Goal: Task Accomplishment & Management: Manage account settings

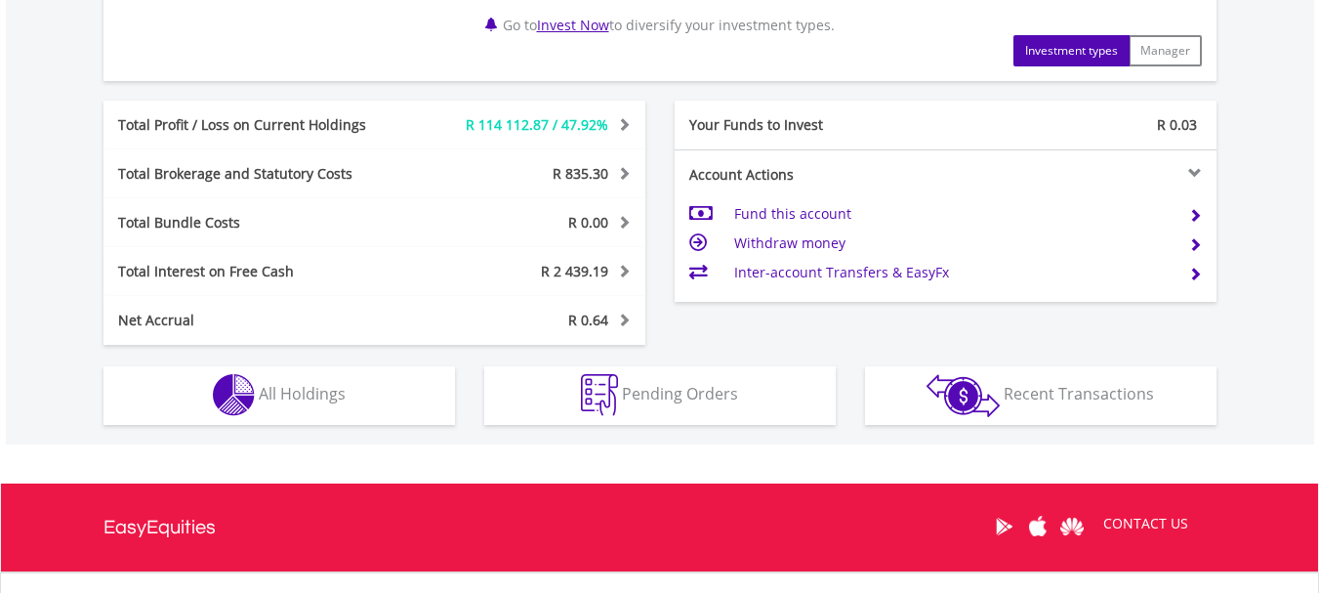
scroll to position [976, 0]
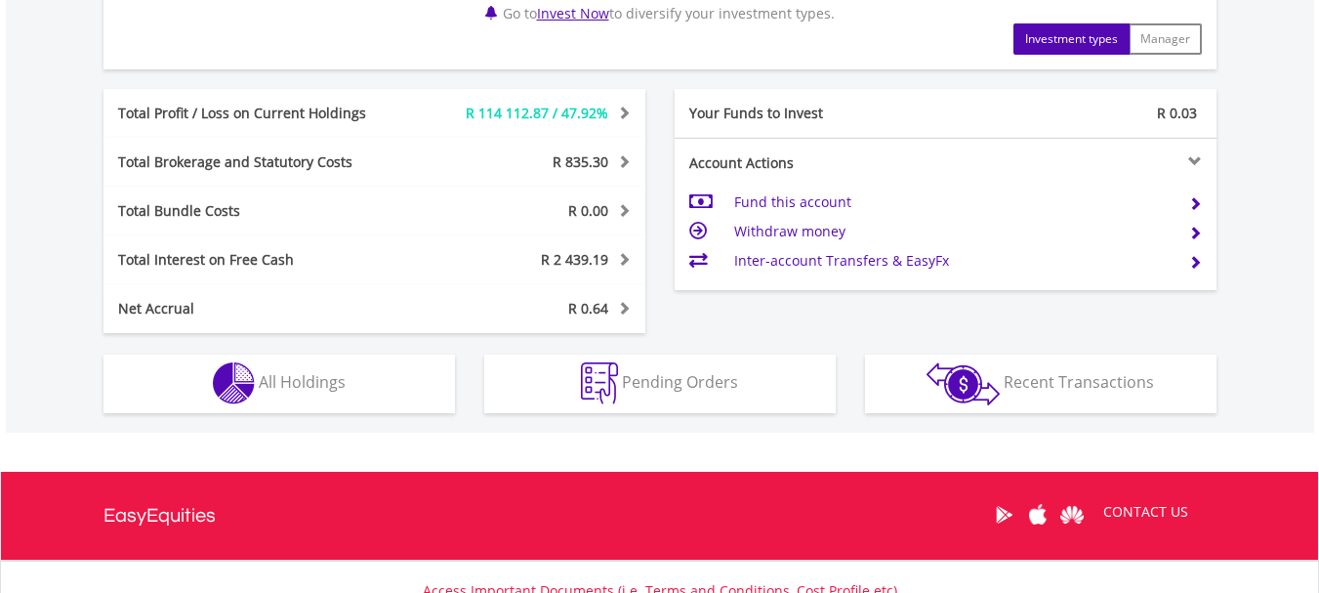
click at [341, 416] on div "R352 240.92 CURRENT VALUE Movement on Current Holdings: R 114 112.87 Profit & L…" at bounding box center [660, 30] width 1308 height 805
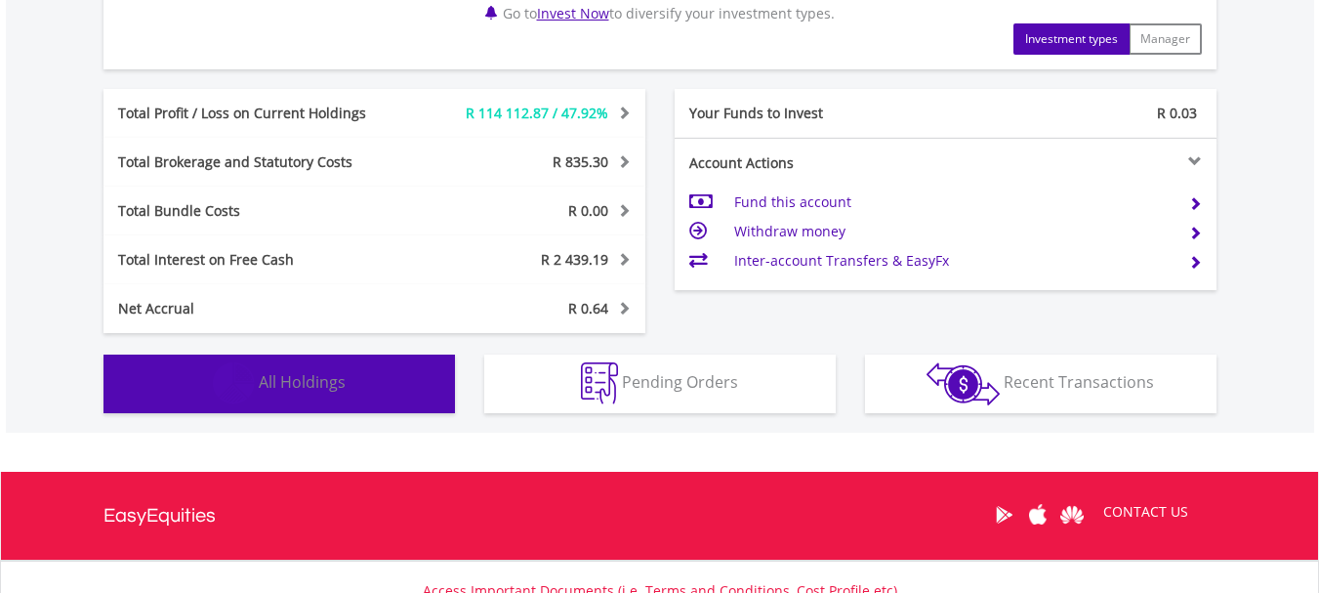
click at [353, 391] on button "Holdings All Holdings" at bounding box center [279, 383] width 352 height 59
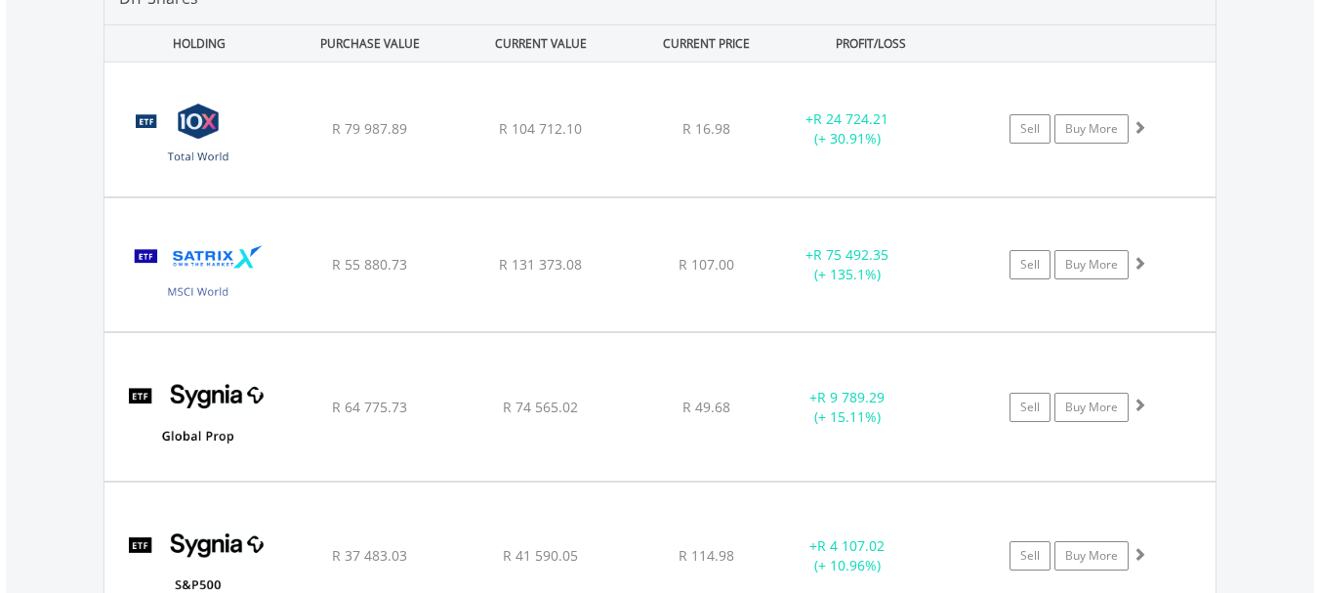
scroll to position [1448, 0]
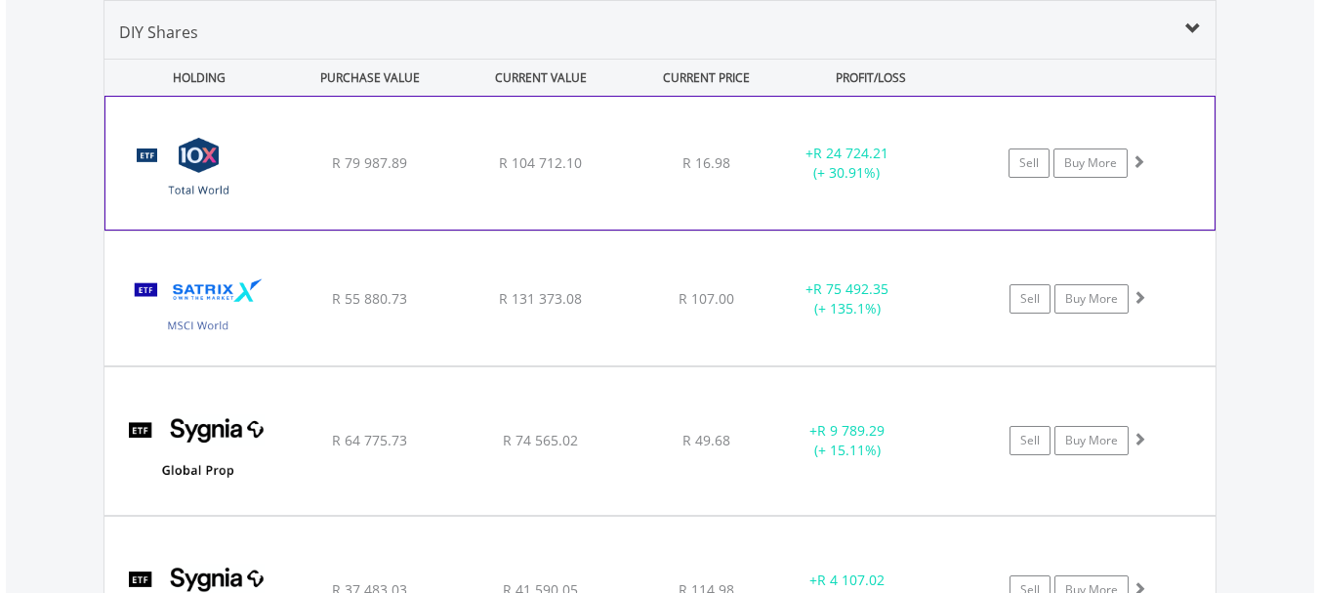
click at [612, 198] on div "﻿ 10X Total World Stock Feeder Exchange Traded Fund R 79 987.89 R 104 712.10 R …" at bounding box center [659, 163] width 1109 height 133
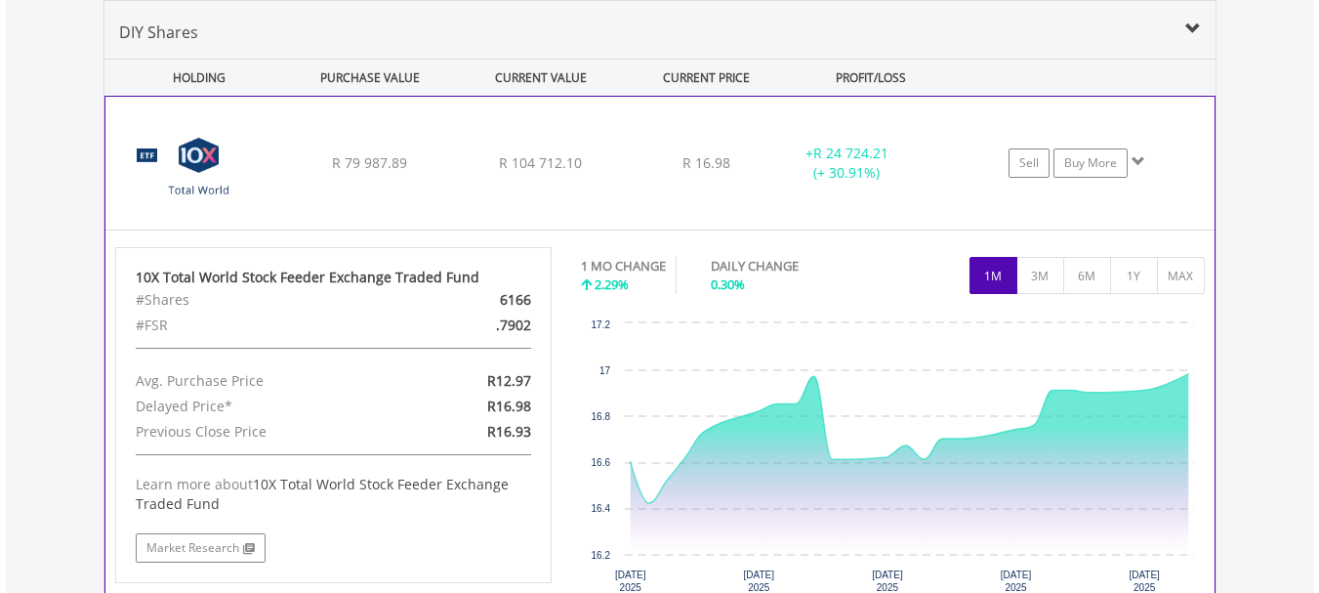
click at [612, 198] on div "﻿ 10X Total World Stock Feeder Exchange Traded Fund R 79 987.89 R 104 712.10 R …" at bounding box center [659, 163] width 1109 height 133
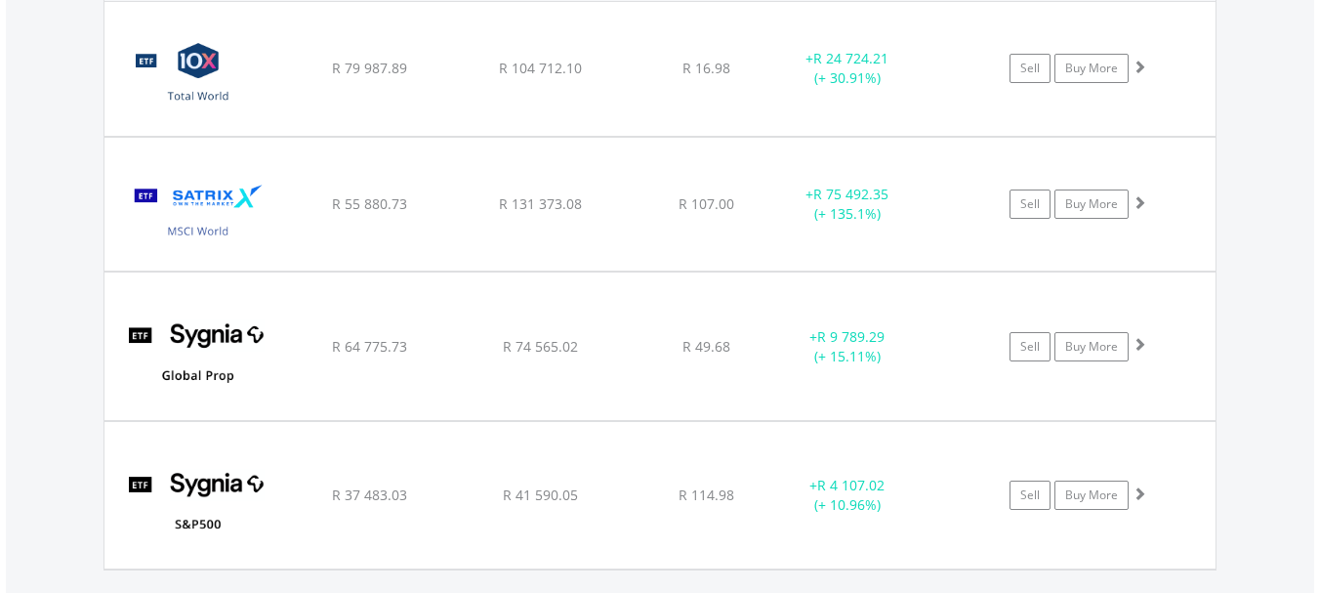
scroll to position [1546, 0]
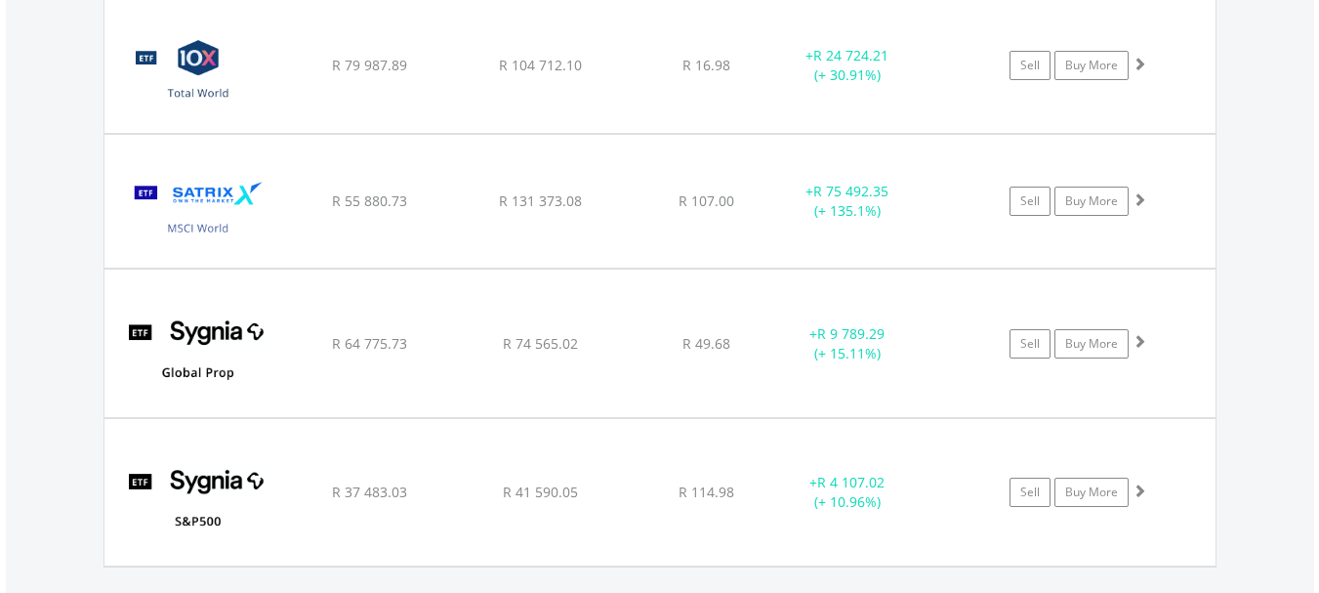
click at [617, 133] on div "﻿ Satrix MSCI World ETF R 55 880.73 R 131 373.08 R 107.00 + R 75 492.35 (+ 135.…" at bounding box center [659, 66] width 1111 height 134
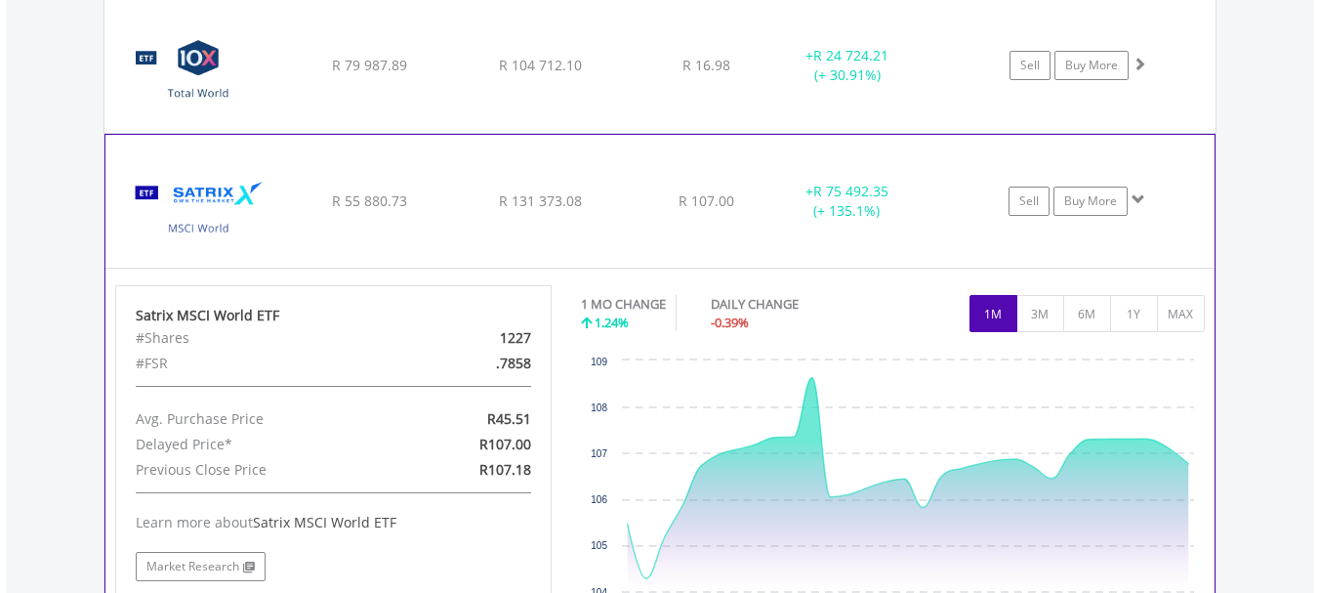
click at [617, 133] on div "﻿ Satrix MSCI World ETF R 55 880.73 R 131 373.08 R 107.00 + R 75 492.35 (+ 135.…" at bounding box center [659, 66] width 1111 height 134
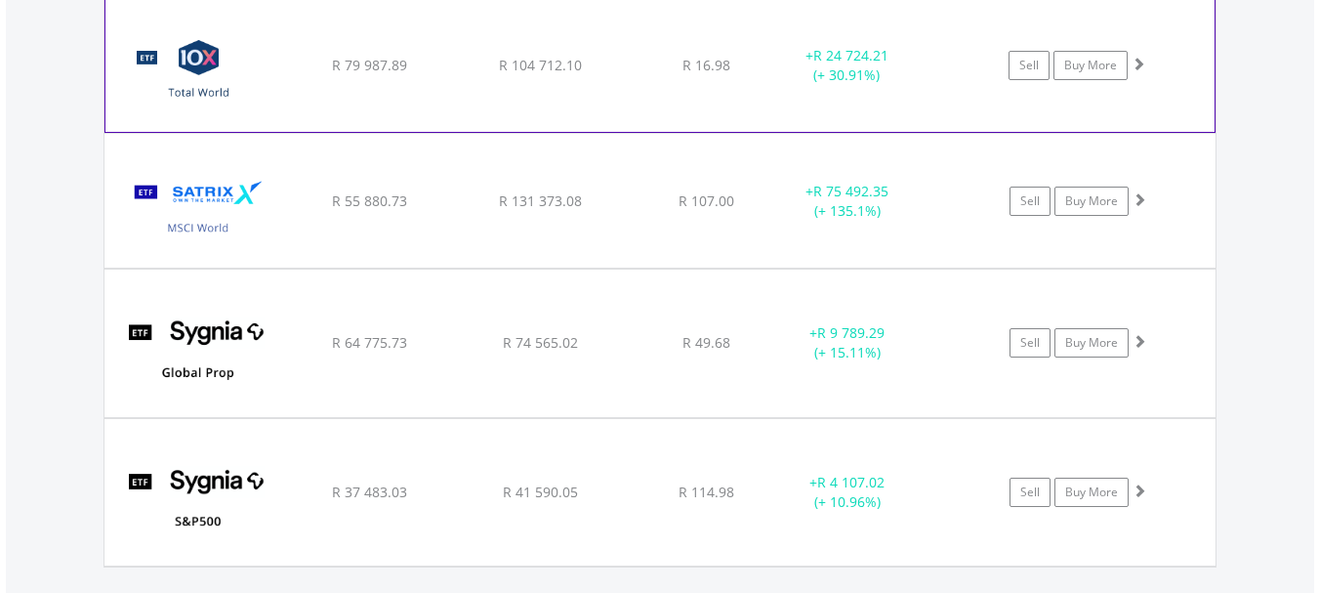
click at [685, 72] on span "R 16.98" at bounding box center [706, 65] width 48 height 19
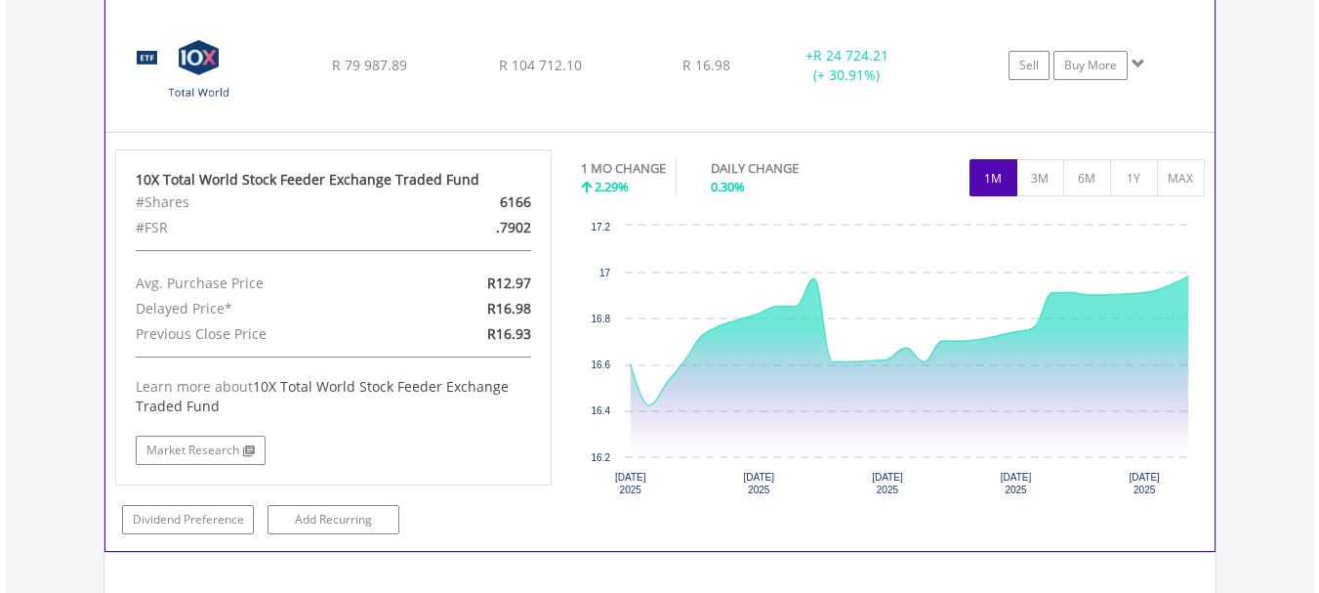
click at [685, 72] on span "R 16.98" at bounding box center [706, 65] width 48 height 19
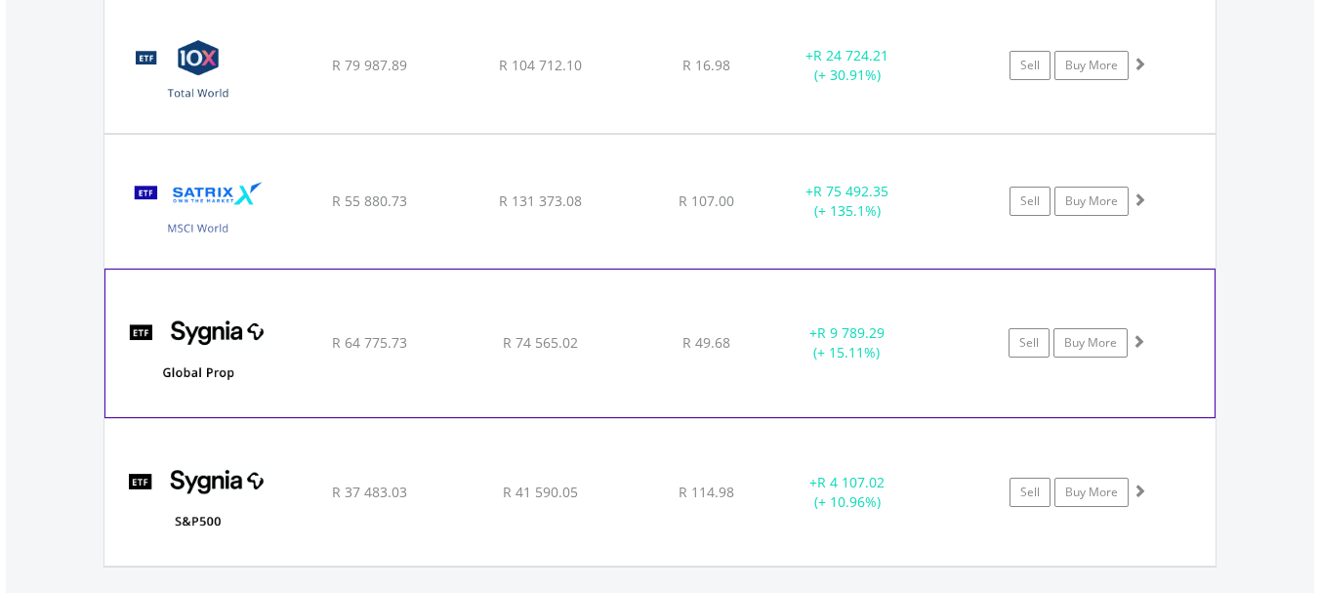
click at [653, 133] on div "﻿ Sygnia Itrix Global Prop ETF R 64 775.73 R 74 565.02 R 49.68 + R 9 789.29 (+ …" at bounding box center [659, 66] width 1111 height 134
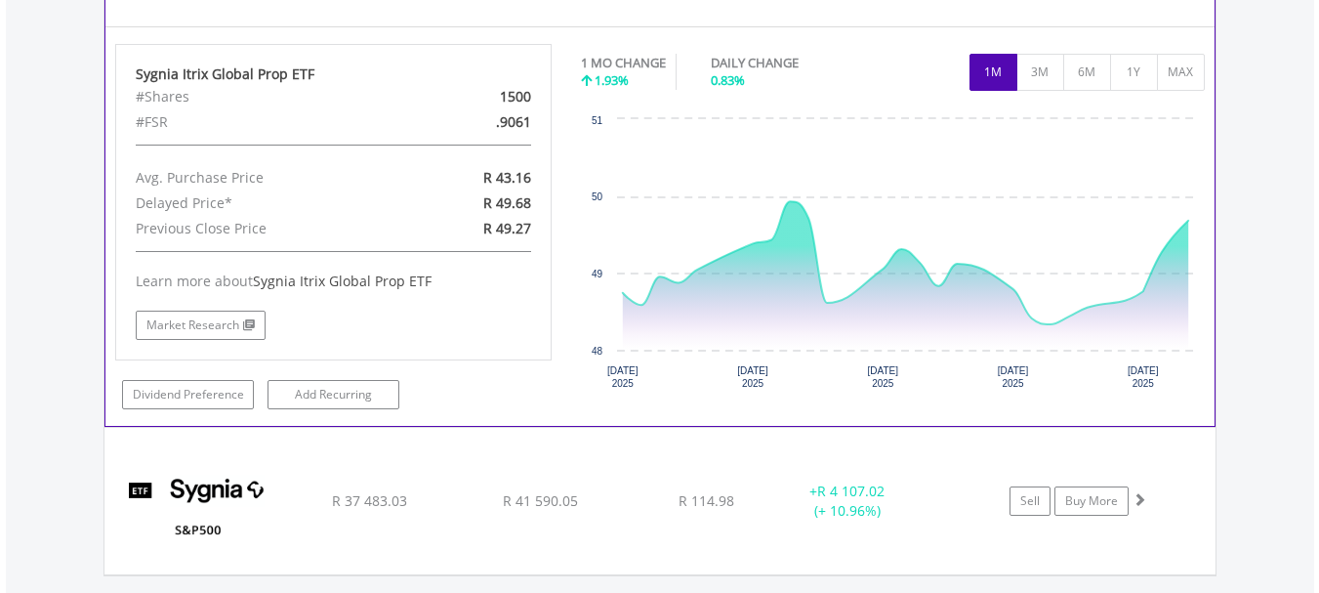
scroll to position [1741, 0]
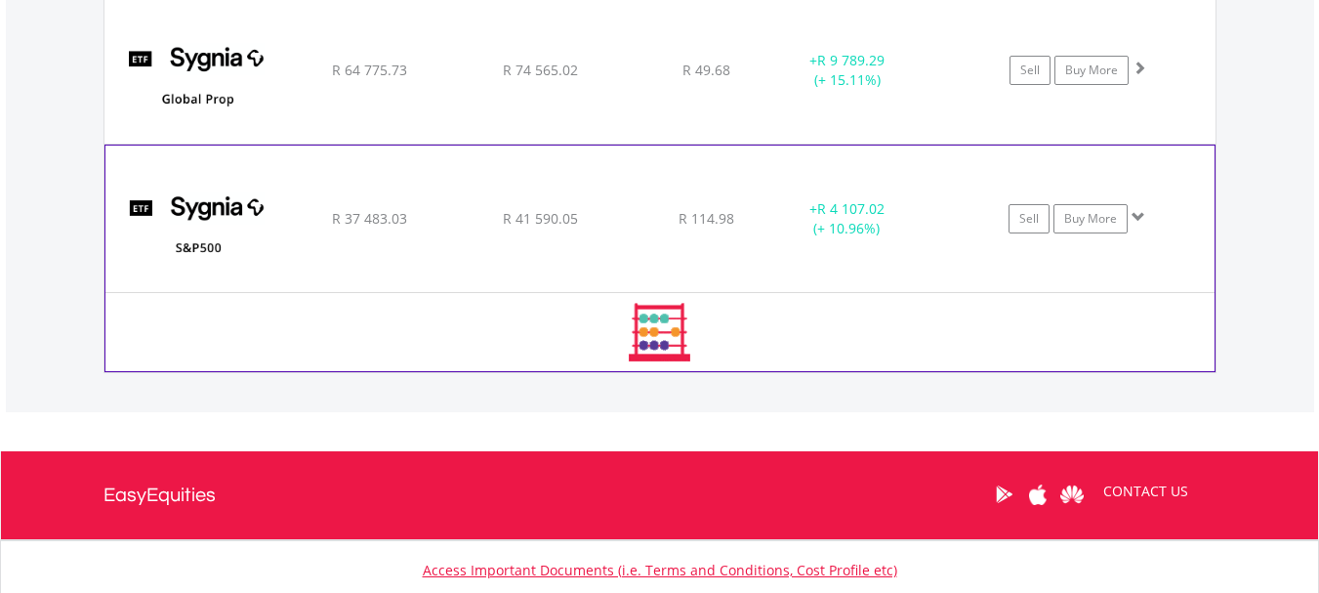
scroll to position [1936, 0]
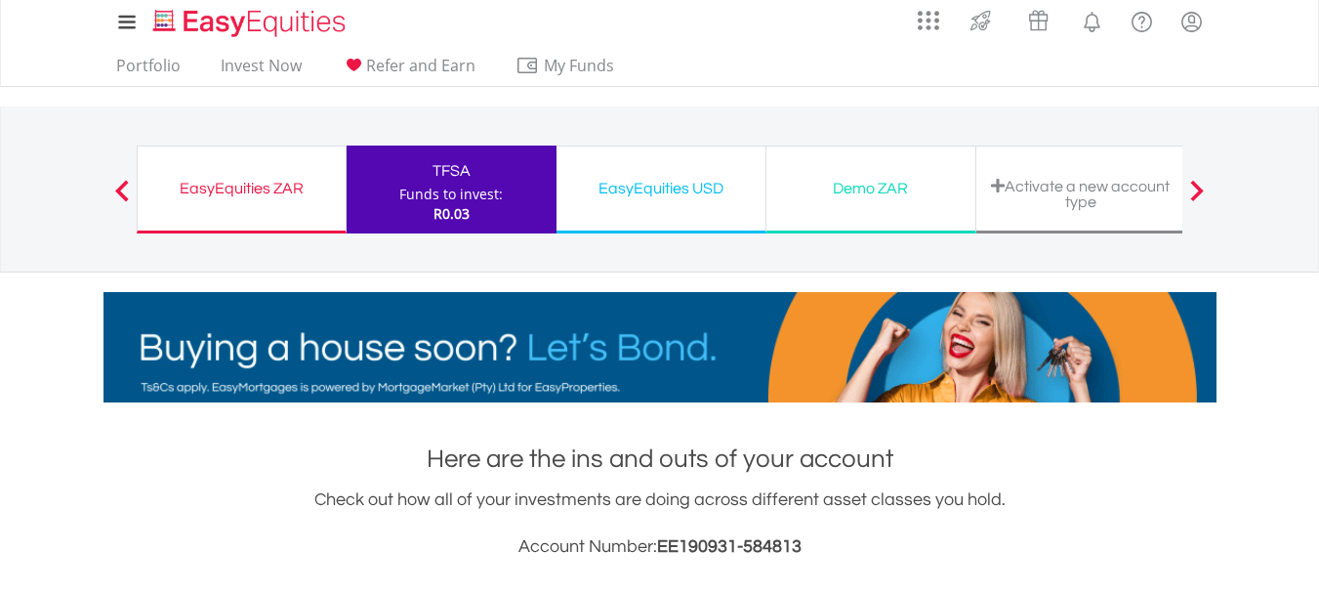
scroll to position [0, 0]
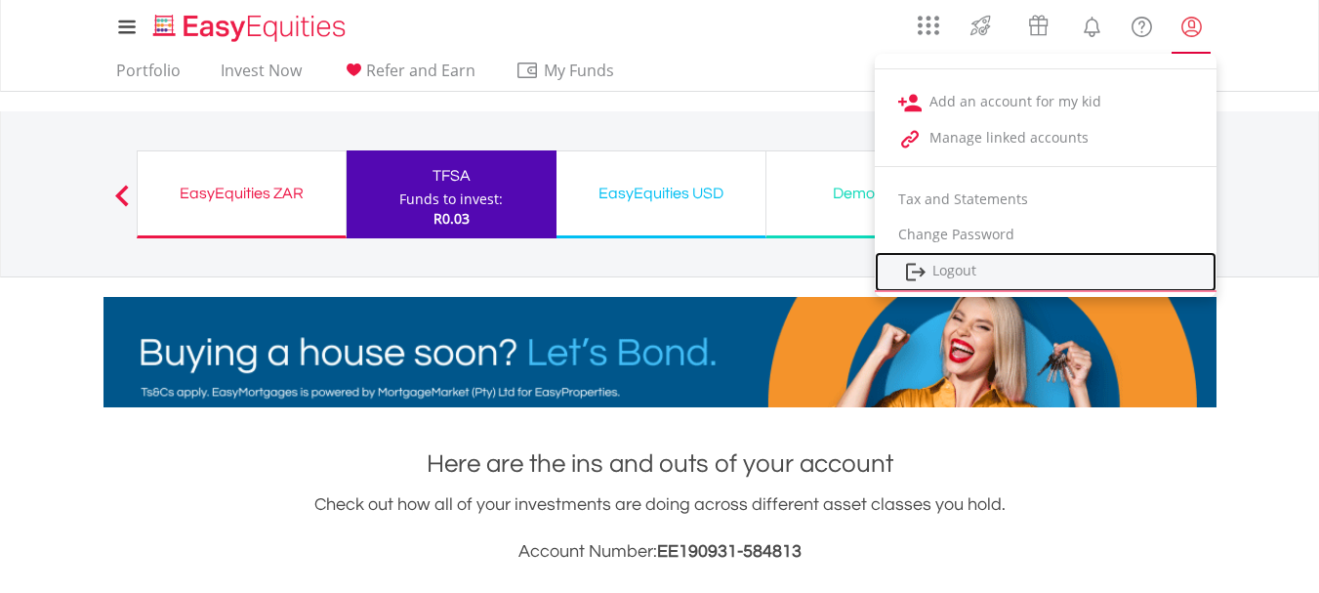
click at [952, 266] on link "Logout" at bounding box center [1046, 272] width 342 height 40
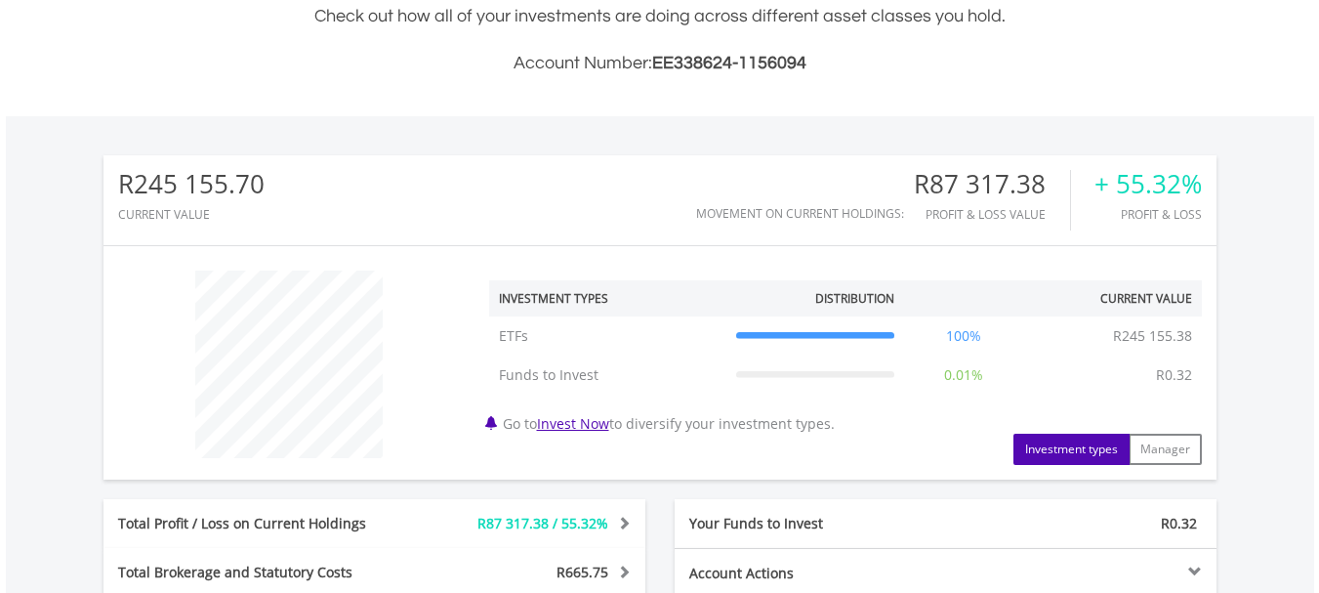
scroll to position [879, 0]
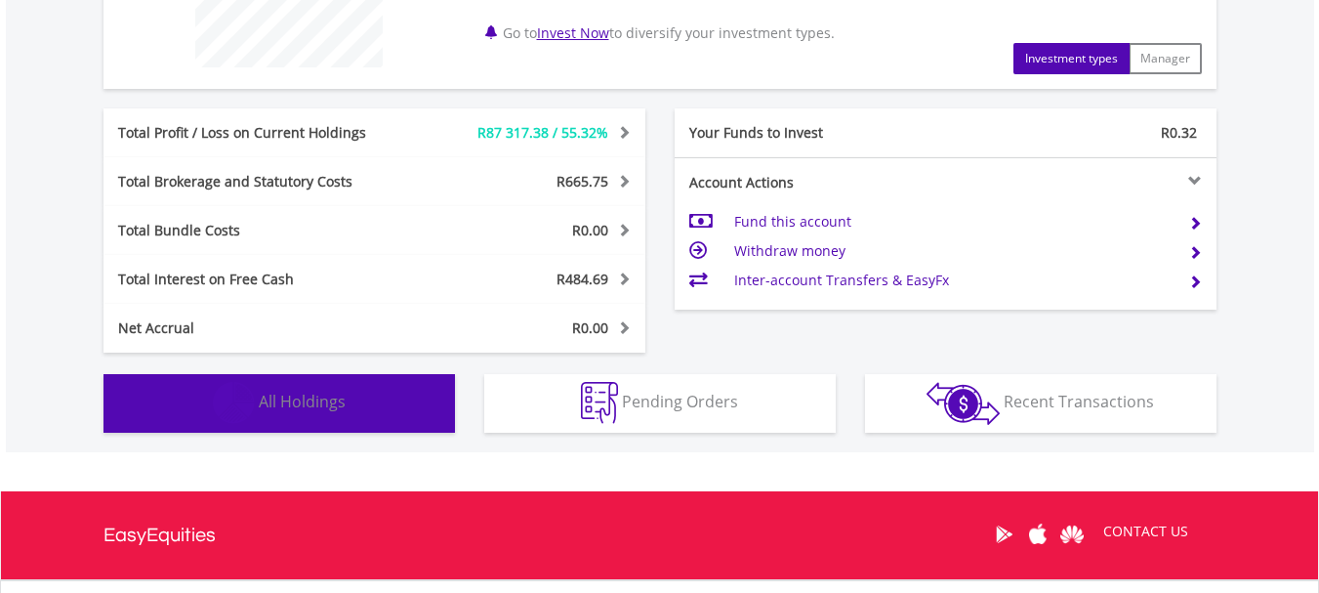
click at [296, 391] on span "All Holdings" at bounding box center [302, 401] width 87 height 21
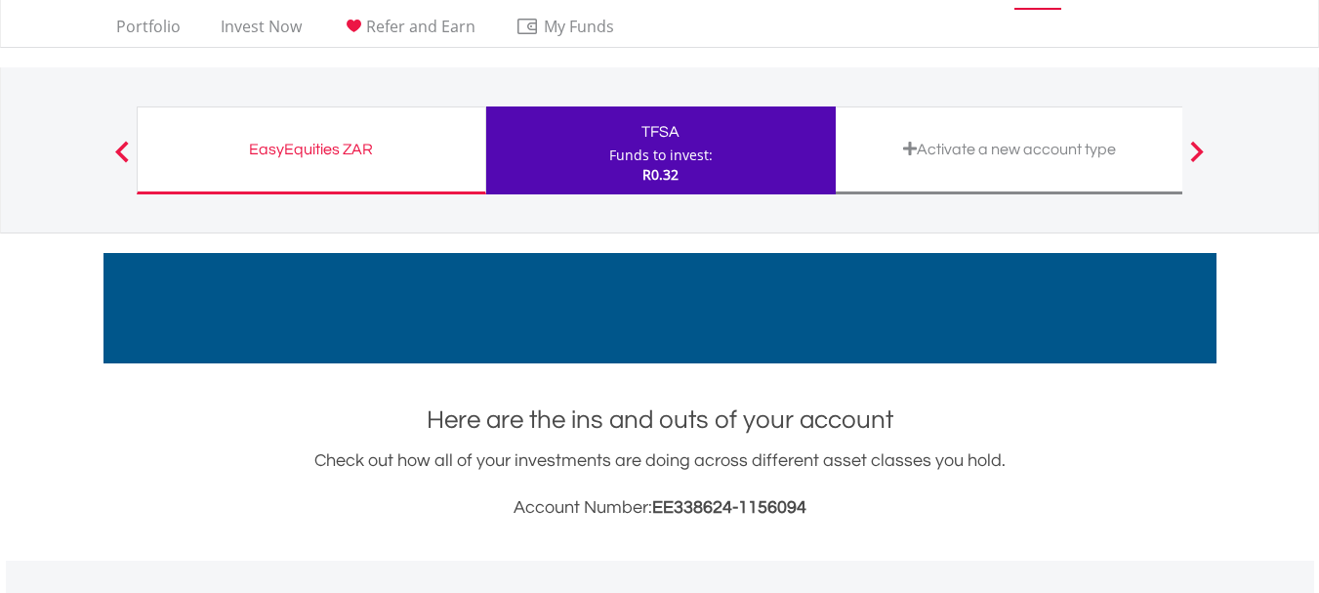
scroll to position [0, 0]
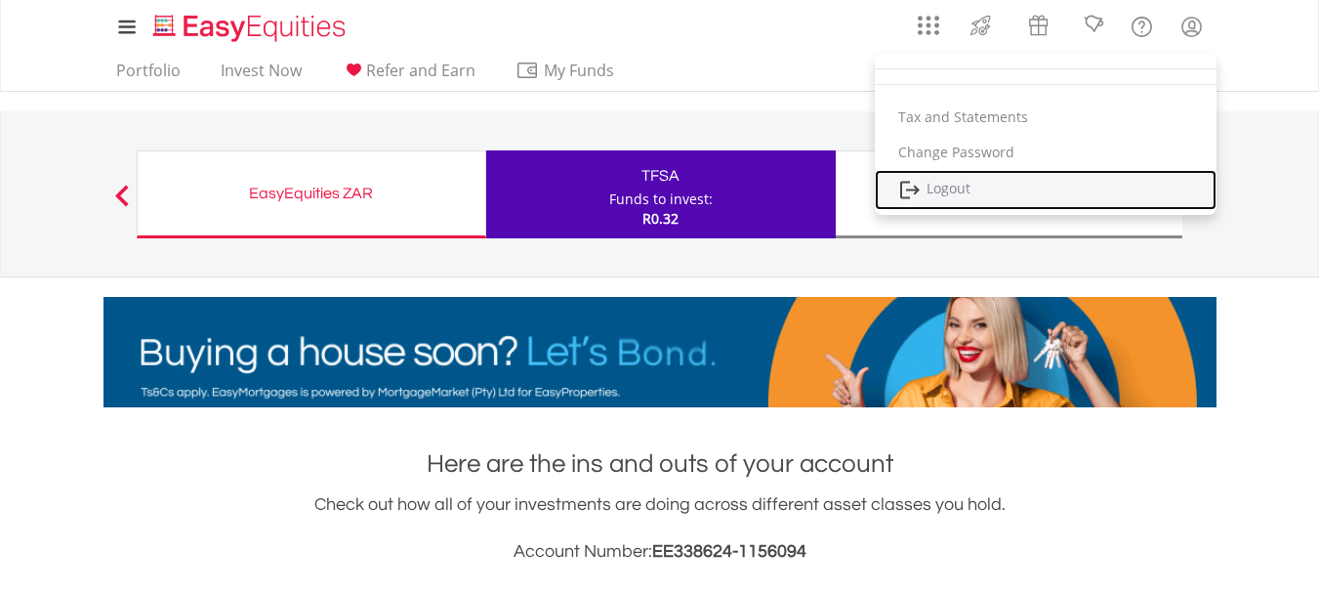
drag, startPoint x: 942, startPoint y: 182, endPoint x: 947, endPoint y: 209, distance: 27.8
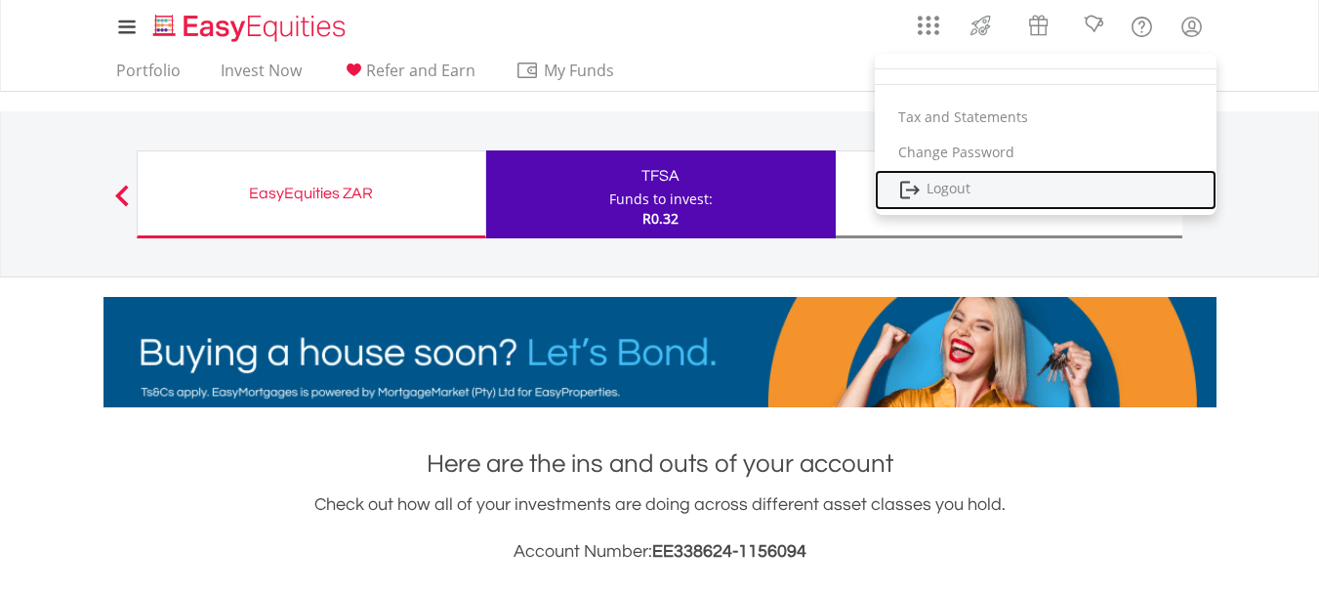
click at [942, 182] on link "Logout" at bounding box center [1046, 190] width 342 height 40
